Goal: Task Accomplishment & Management: Manage account settings

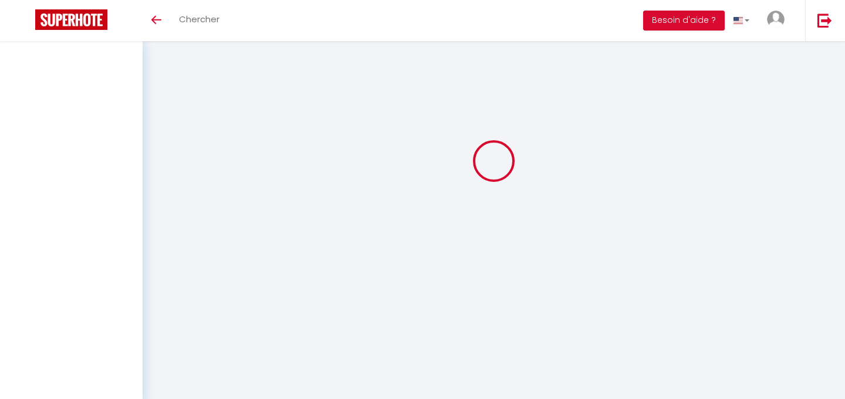
scroll to position [41, 0]
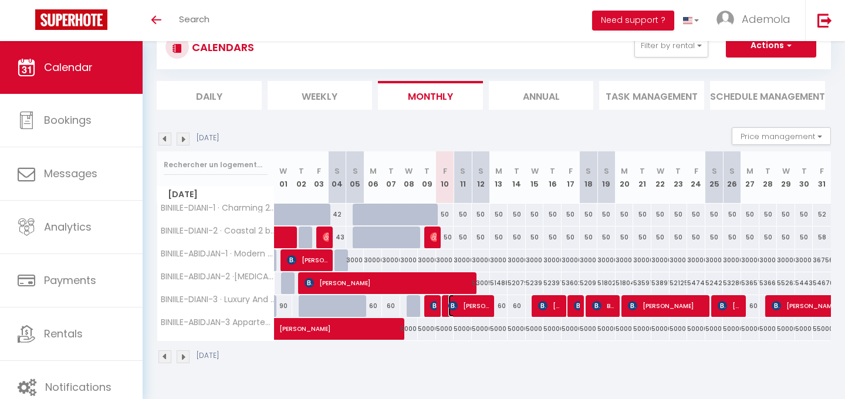
click at [470, 310] on span "[PERSON_NAME]" at bounding box center [469, 305] width 42 height 22
select select "OK"
select select "KO"
select select "0"
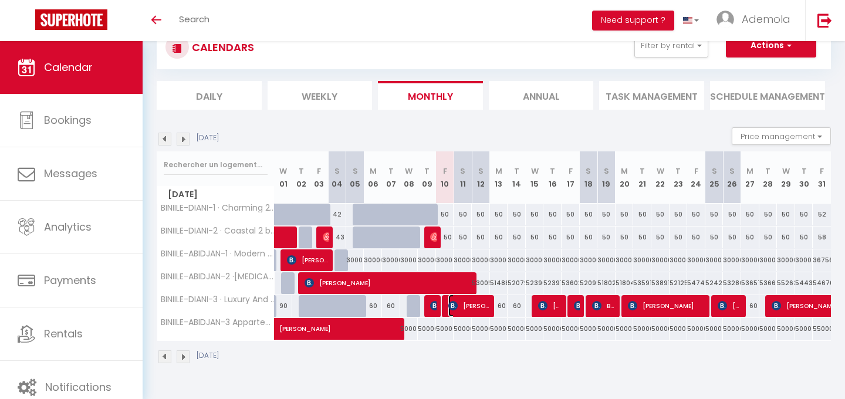
select select "1"
select select
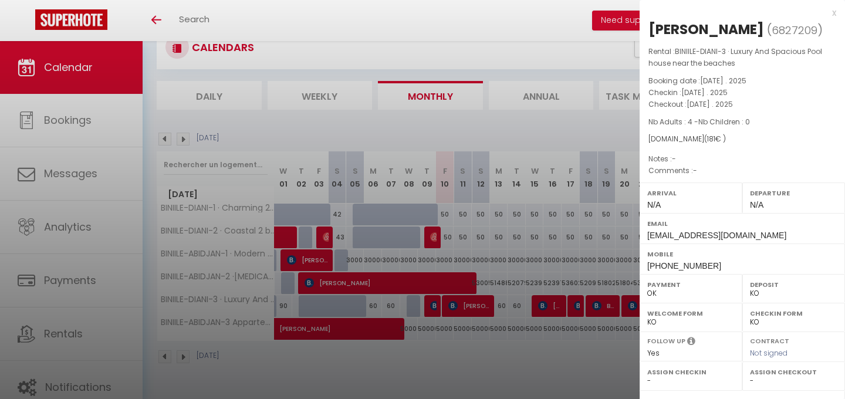
click at [471, 367] on div at bounding box center [422, 199] width 845 height 399
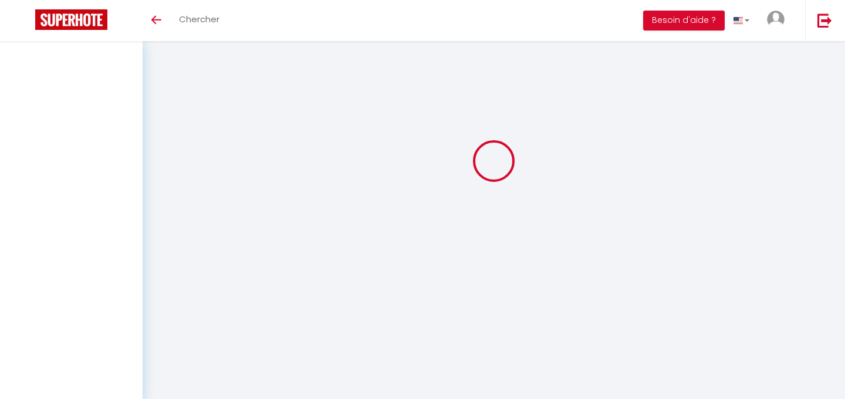
scroll to position [41, 0]
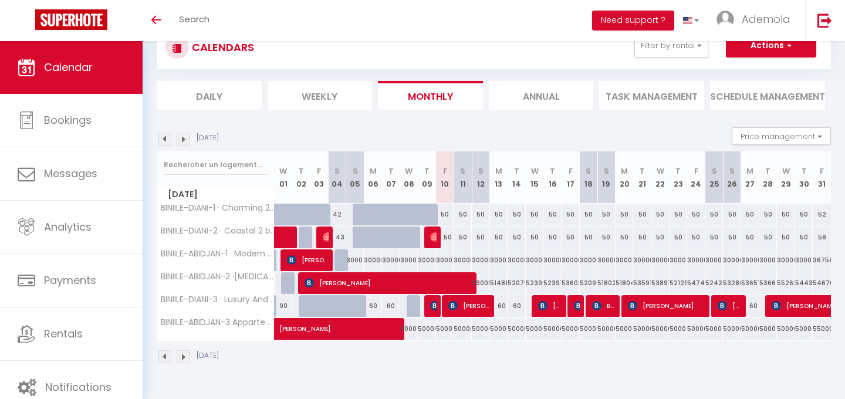
click at [159, 139] on img at bounding box center [164, 139] width 13 height 13
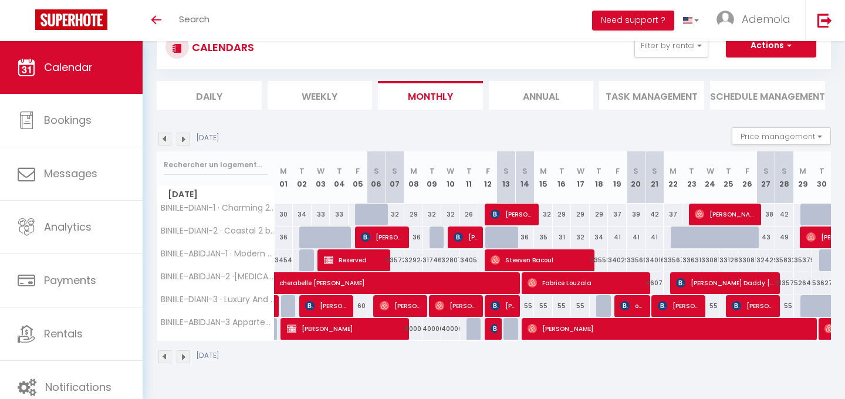
click at [187, 136] on img at bounding box center [183, 139] width 13 height 13
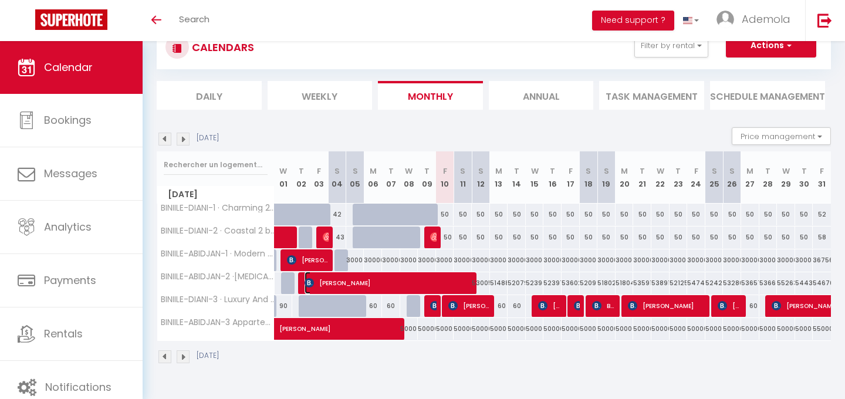
click at [407, 281] on span "[PERSON_NAME]" at bounding box center [389, 283] width 170 height 22
select select "KO"
select select "0"
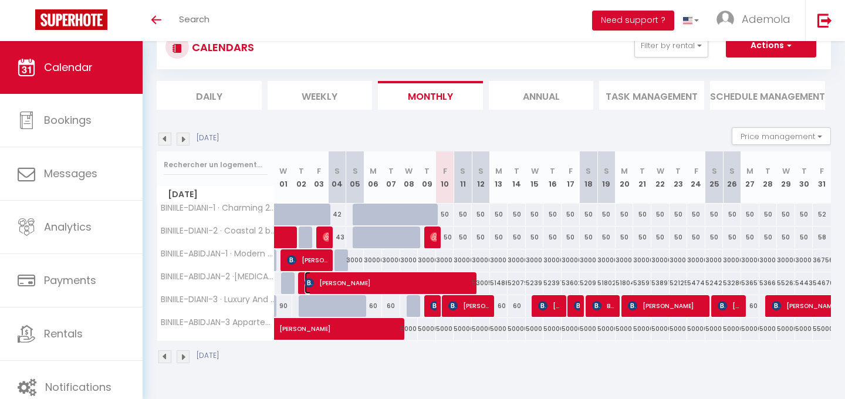
select select "1"
select select
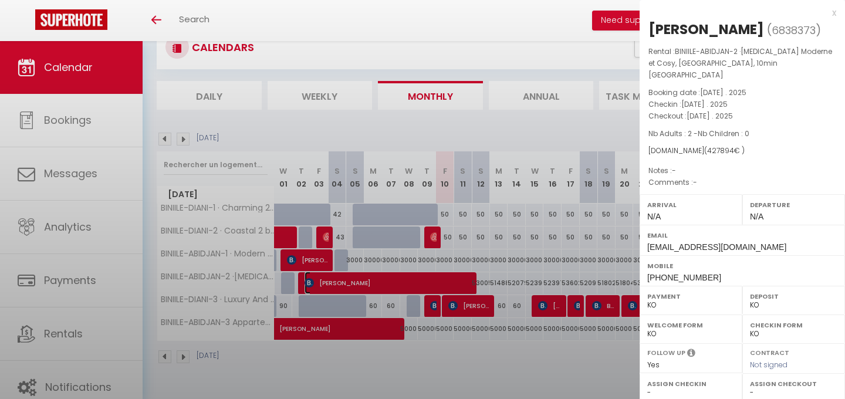
select select "32469"
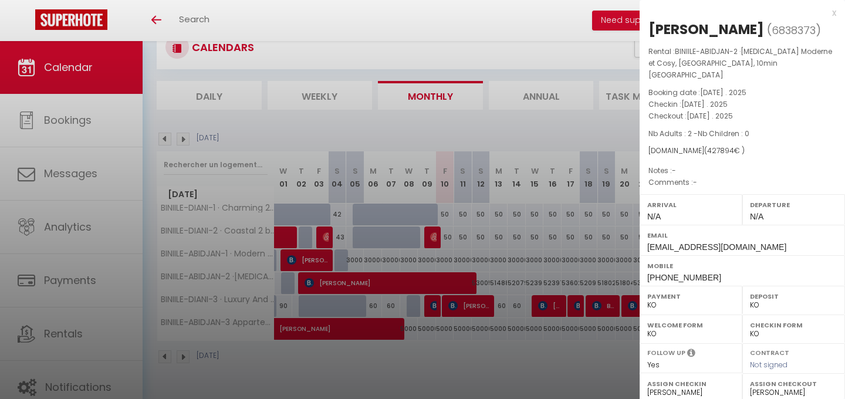
click at [492, 351] on div at bounding box center [422, 199] width 845 height 399
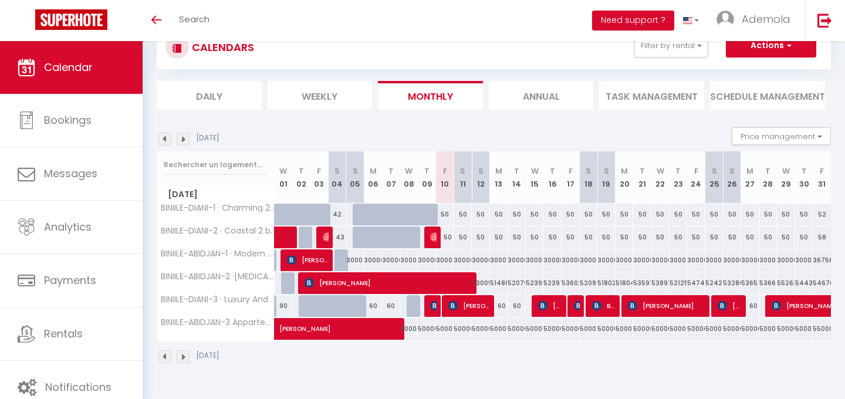
click at [482, 283] on div "53005" at bounding box center [481, 283] width 18 height 22
type input "53005"
type input "Sun 12 October 2025"
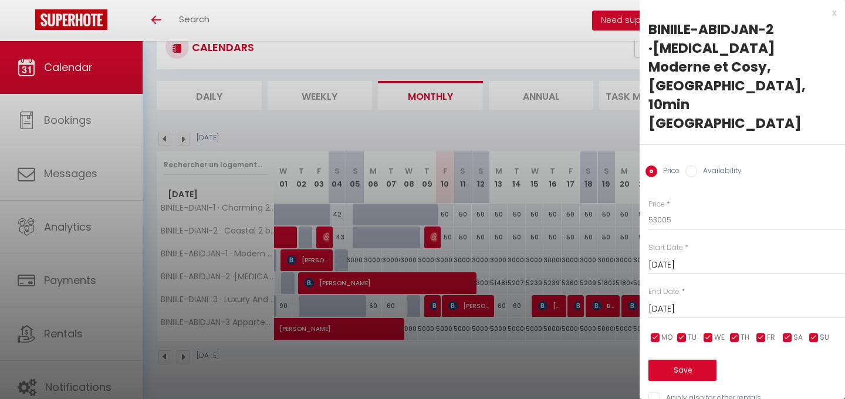
click at [683, 302] on input "Mon 13 October 2025" at bounding box center [746, 309] width 197 height 15
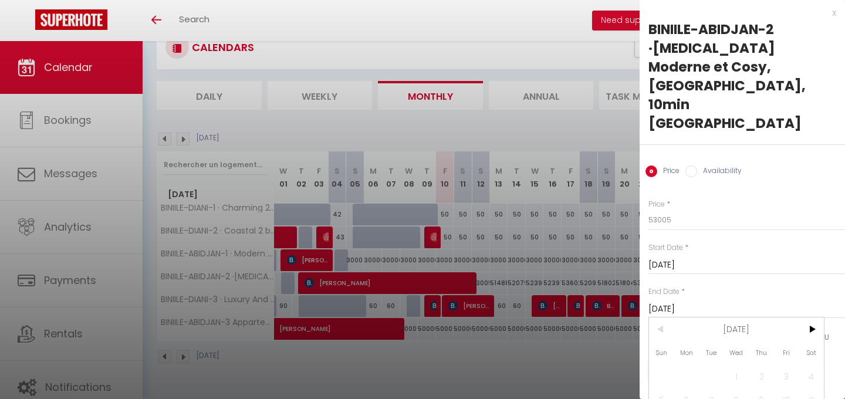
scroll to position [26, 0]
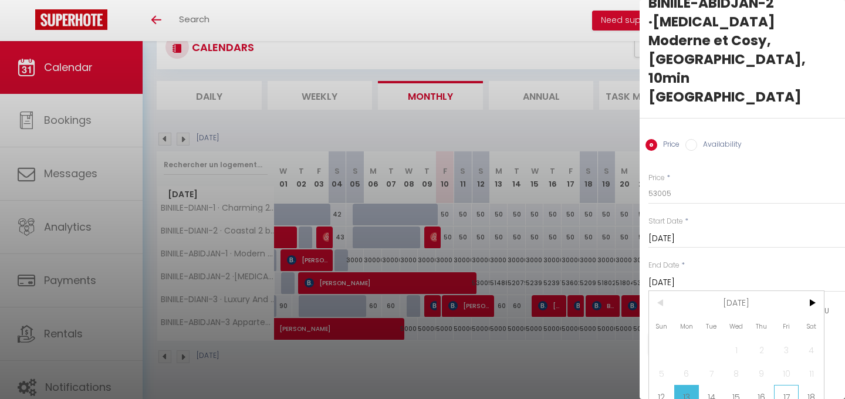
click at [785, 385] on span "17" at bounding box center [786, 396] width 25 height 23
type input "Fri 17 October 2025"
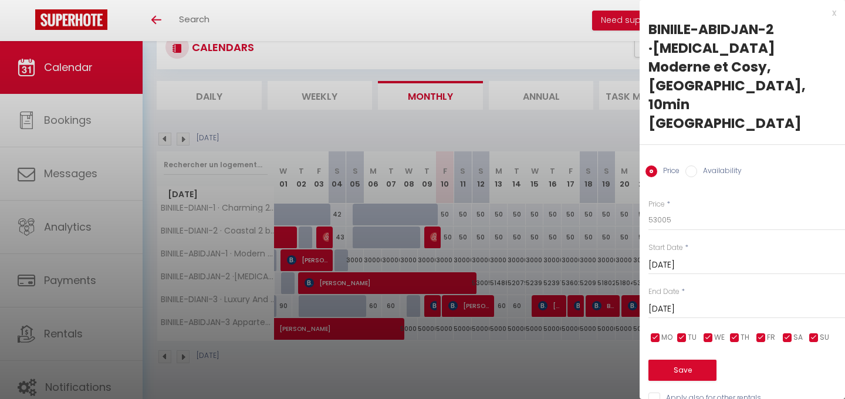
scroll to position [0, 0]
click at [689, 165] on input "Availability" at bounding box center [691, 171] width 12 height 12
radio input "true"
radio input "false"
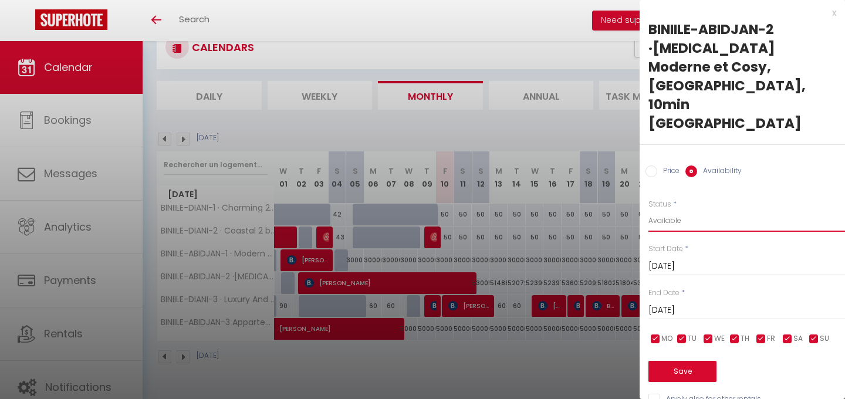
click at [674, 209] on select "Available Disabled" at bounding box center [746, 220] width 197 height 22
select select "0"
click at [648, 209] on select "Available Disabled" at bounding box center [746, 220] width 197 height 22
click at [692, 361] on button "Save" at bounding box center [682, 371] width 68 height 21
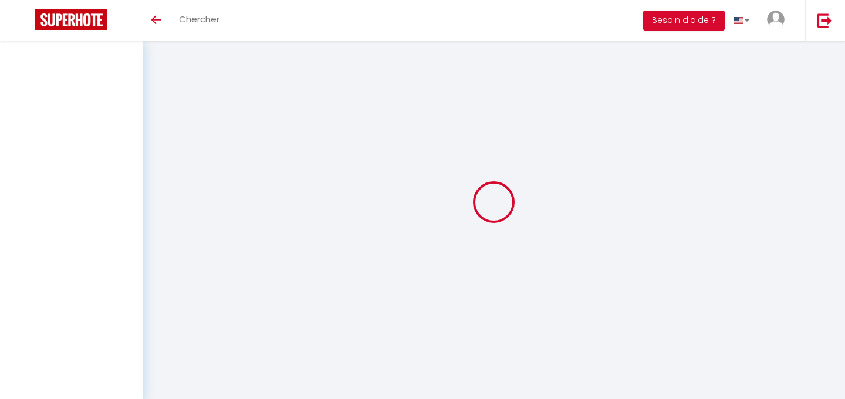
scroll to position [41, 0]
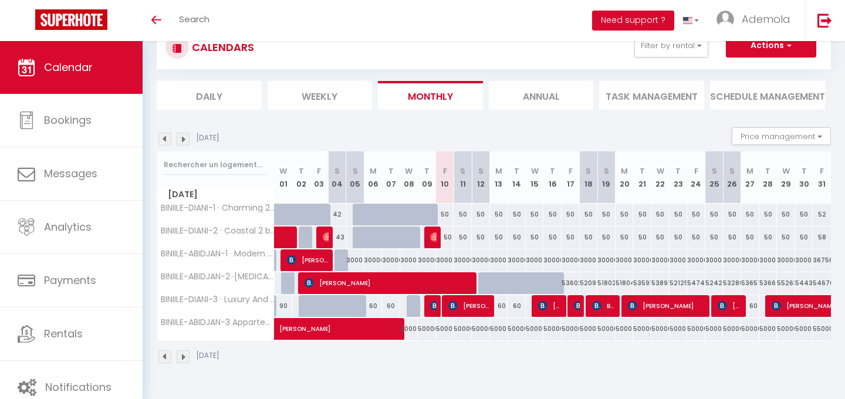
click at [443, 213] on div "50" at bounding box center [445, 215] width 18 height 22
type input "50"
type input "[DATE]"
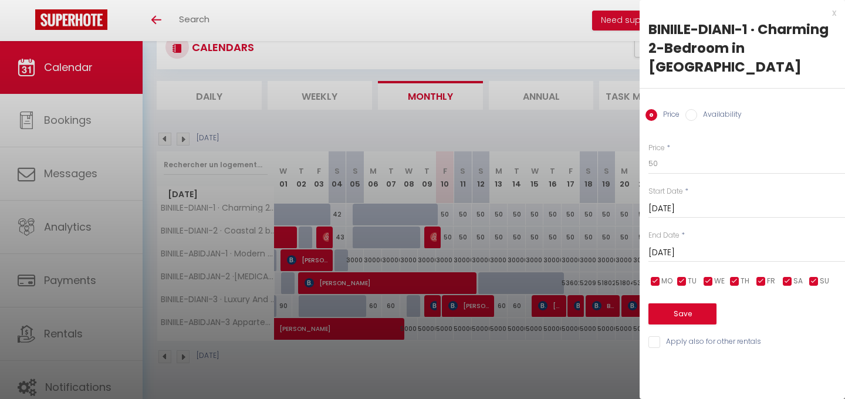
click at [699, 245] on input "[DATE]" at bounding box center [746, 252] width 197 height 15
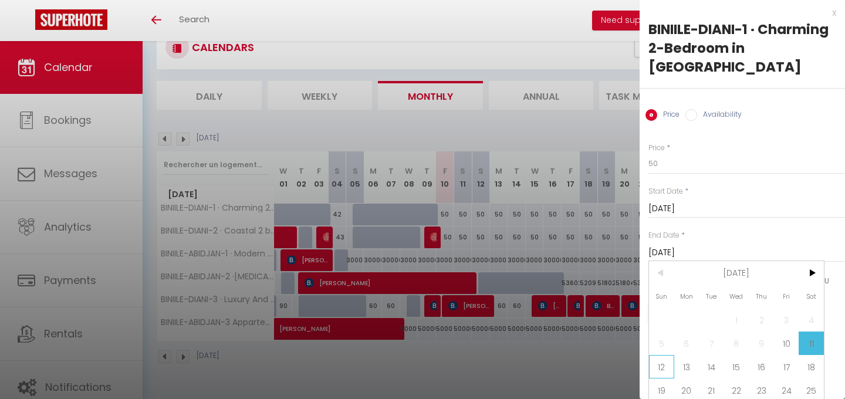
click at [654, 355] on span "12" at bounding box center [661, 366] width 25 height 23
type input "Sun 12 October 2025"
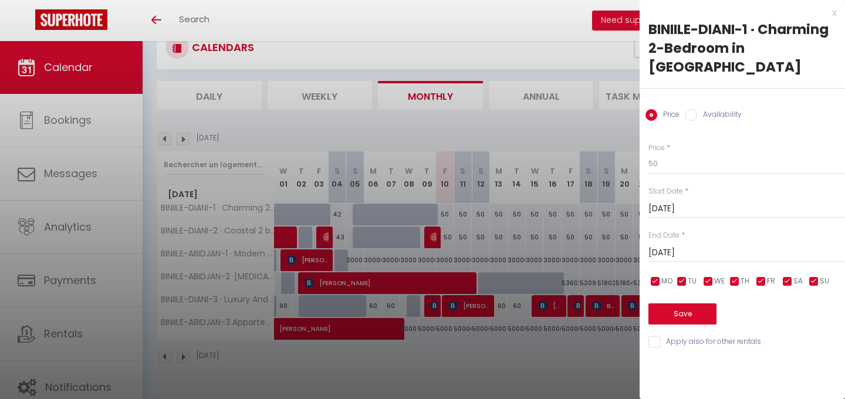
click at [696, 109] on input "Availability" at bounding box center [691, 115] width 12 height 12
radio input "true"
radio input "false"
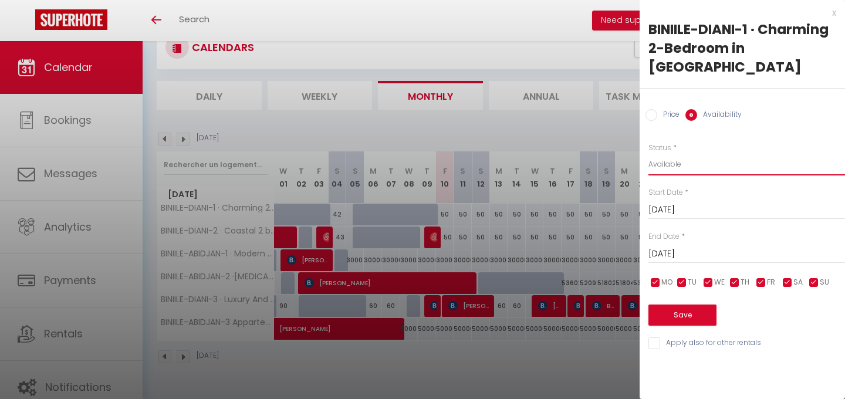
click at [671, 153] on select "Available Disabled" at bounding box center [746, 164] width 197 height 22
select select "0"
click at [648, 153] on select "Available Disabled" at bounding box center [746, 164] width 197 height 22
click at [690, 304] on button "Save" at bounding box center [682, 314] width 68 height 21
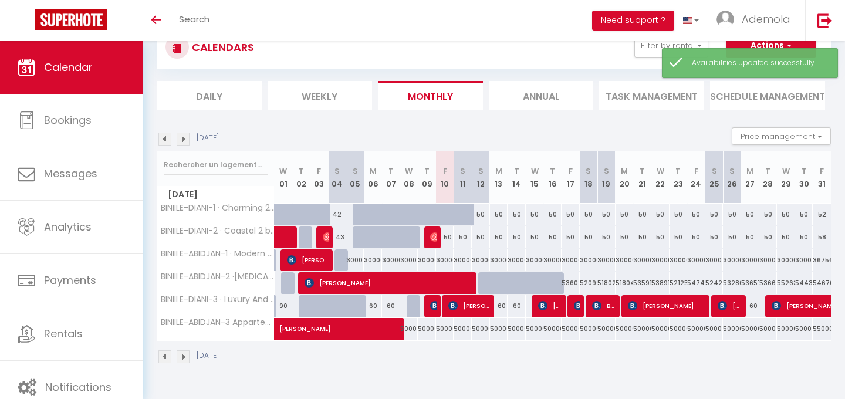
click at [445, 238] on div "50" at bounding box center [445, 237] width 18 height 22
select select "1"
type input "[DATE]"
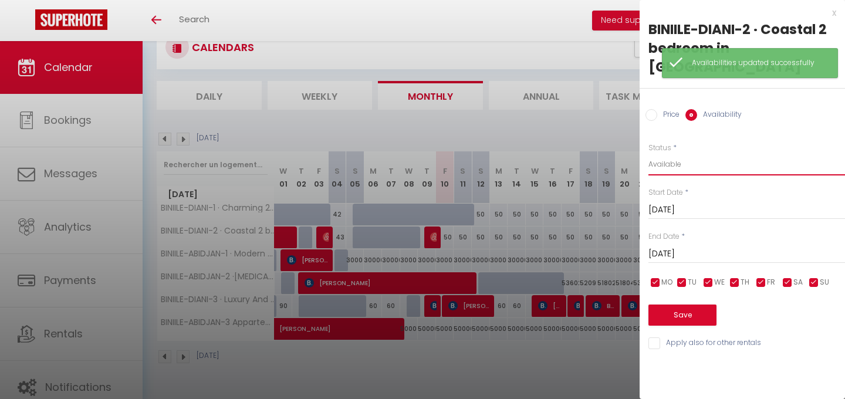
click at [669, 153] on select "Available Disabled" at bounding box center [746, 164] width 197 height 22
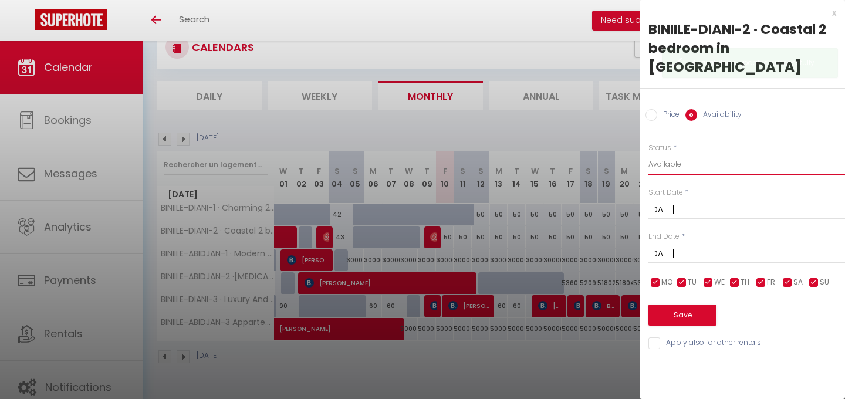
select select "0"
click at [648, 153] on select "Available Disabled" at bounding box center [746, 164] width 197 height 22
click at [672, 246] on input "[DATE]" at bounding box center [746, 253] width 197 height 15
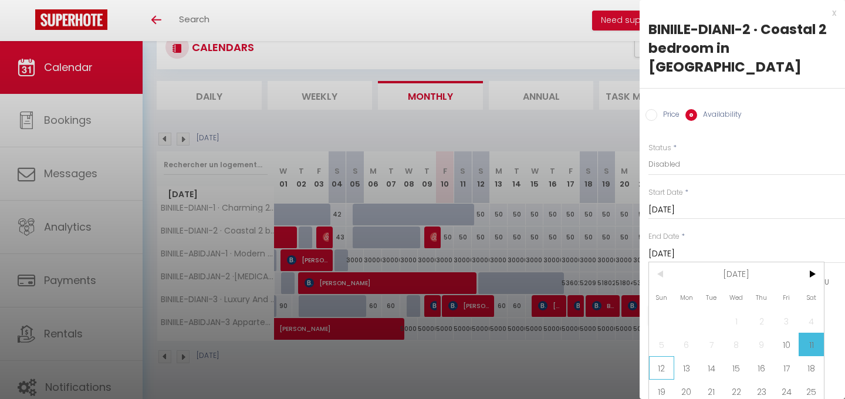
click at [661, 356] on span "12" at bounding box center [661, 367] width 25 height 23
type input "Sun 12 October 2025"
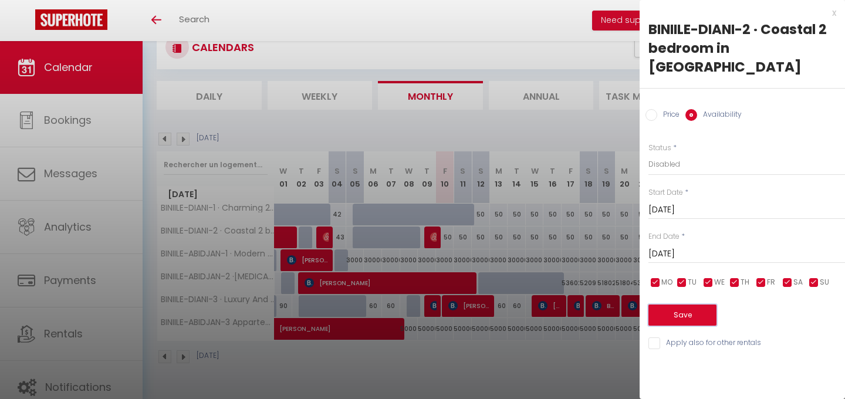
click at [685, 304] on button "Save" at bounding box center [682, 314] width 68 height 21
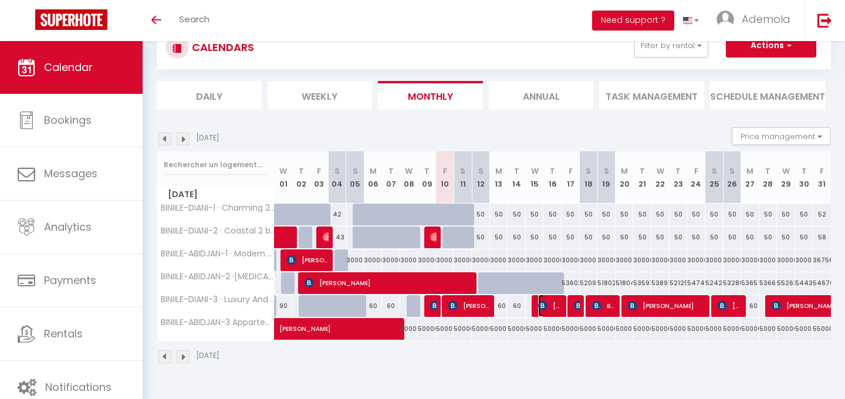
click at [546, 303] on img at bounding box center [542, 305] width 9 height 9
select select "OK"
select select "KO"
select select "0"
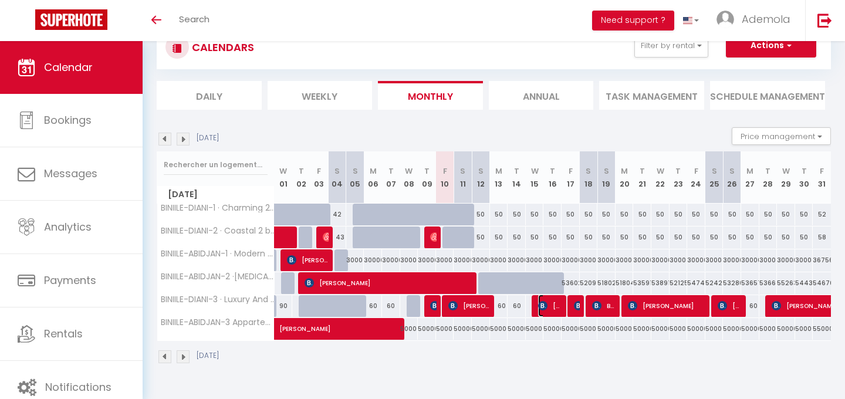
select select "1"
select select
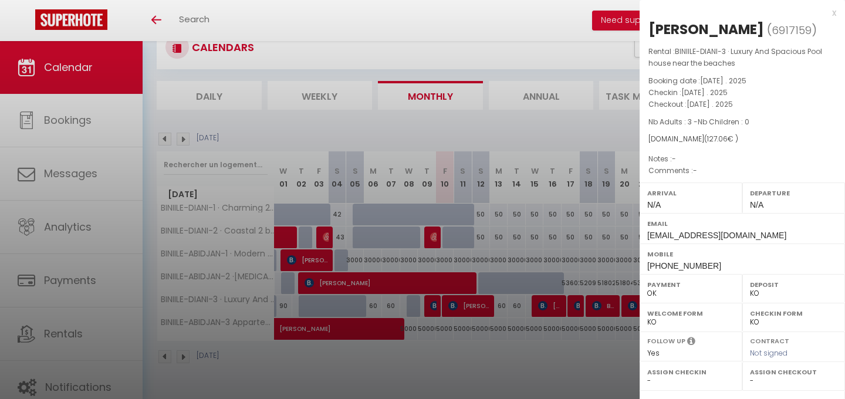
click at [550, 364] on div at bounding box center [422, 199] width 845 height 399
